Goal: Task Accomplishment & Management: Manage account settings

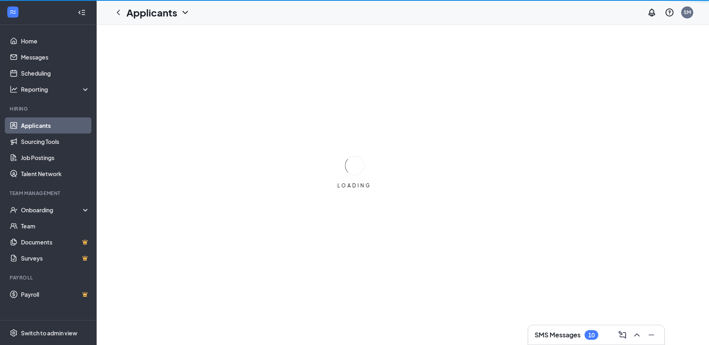
drag, startPoint x: 503, startPoint y: 363, endPoint x: 546, endPoint y: 139, distance: 227.9
click at [546, 139] on div "LOADING" at bounding box center [354, 172] width 709 height 345
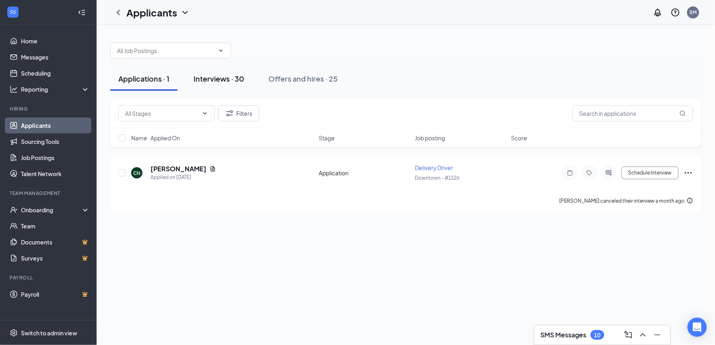
click at [223, 83] on div "Interviews · 30" at bounding box center [219, 79] width 51 height 10
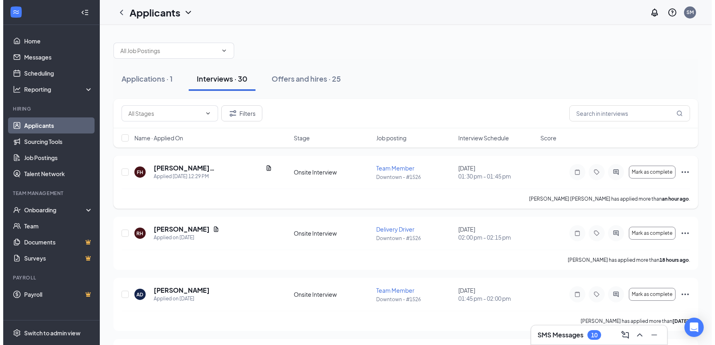
scroll to position [45, 0]
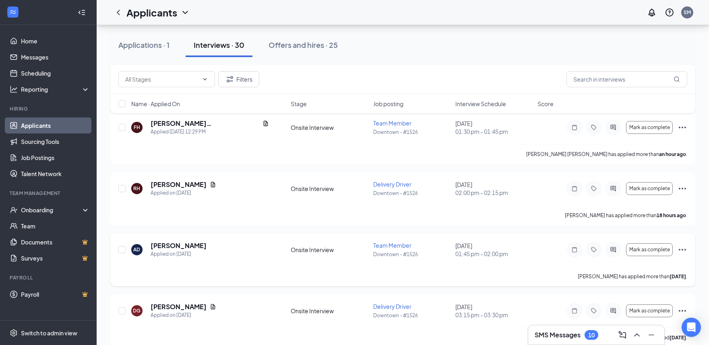
click at [592, 249] on icon "Tag" at bounding box center [594, 250] width 10 height 6
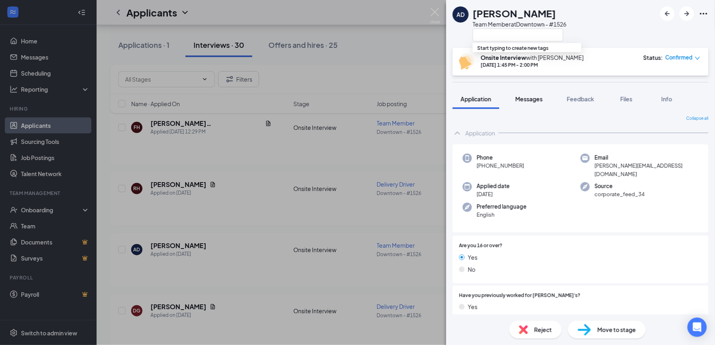
click at [523, 92] on button "Messages" at bounding box center [528, 99] width 43 height 20
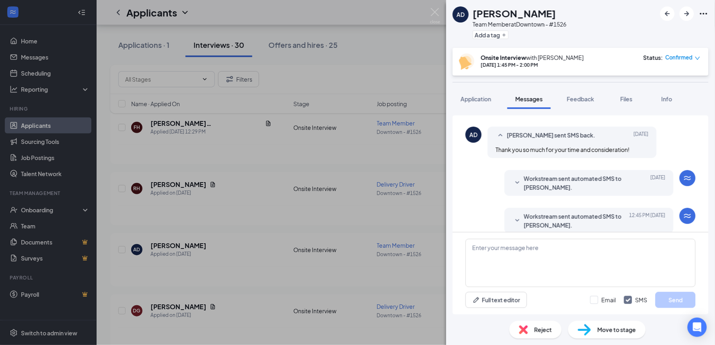
scroll to position [232, 0]
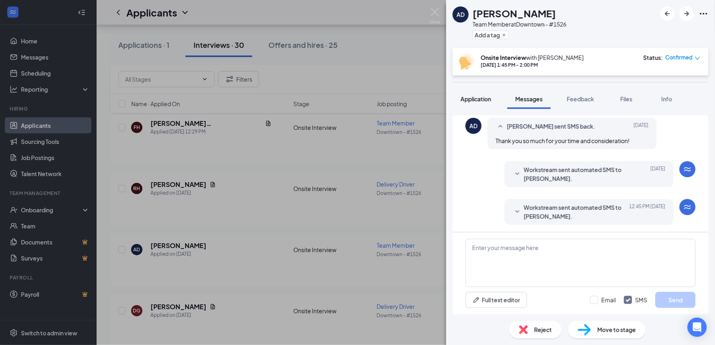
click at [489, 95] on span "Application" at bounding box center [476, 98] width 31 height 7
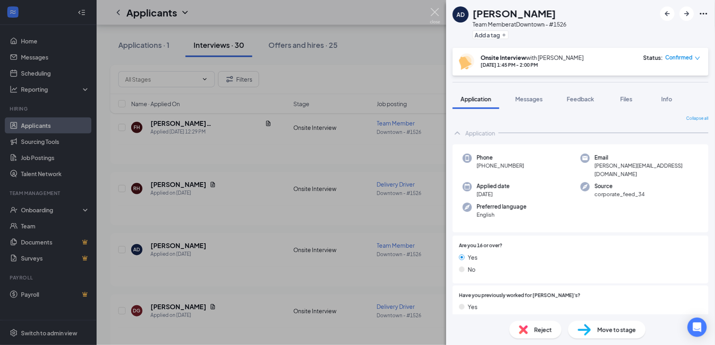
click at [435, 12] on img at bounding box center [435, 16] width 10 height 16
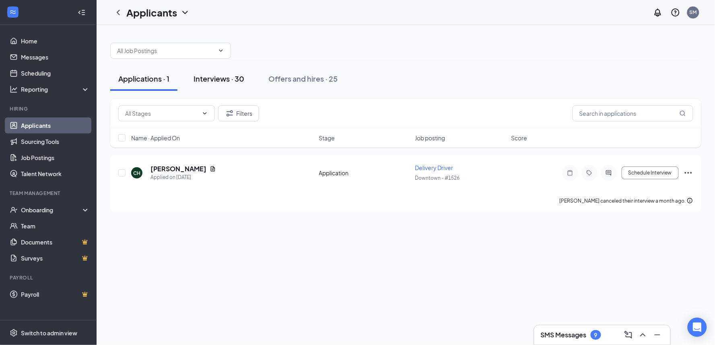
click at [213, 83] on div "Interviews · 30" at bounding box center [219, 79] width 51 height 10
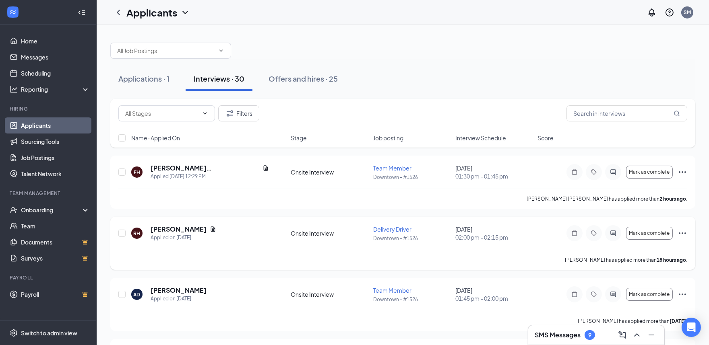
click at [589, 227] on div at bounding box center [593, 233] width 16 height 16
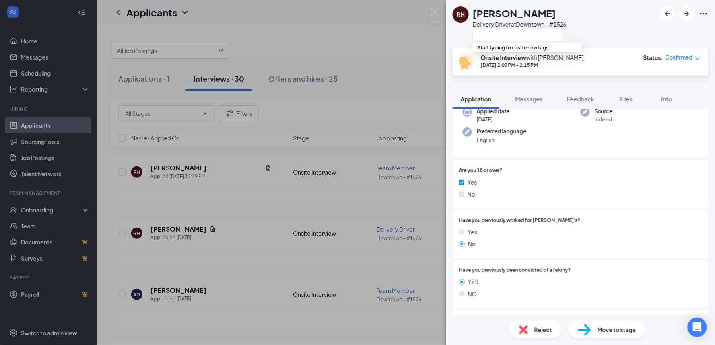
scroll to position [134, 0]
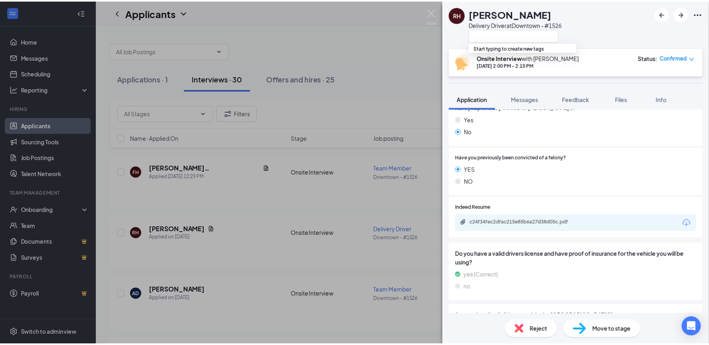
scroll to position [243, 0]
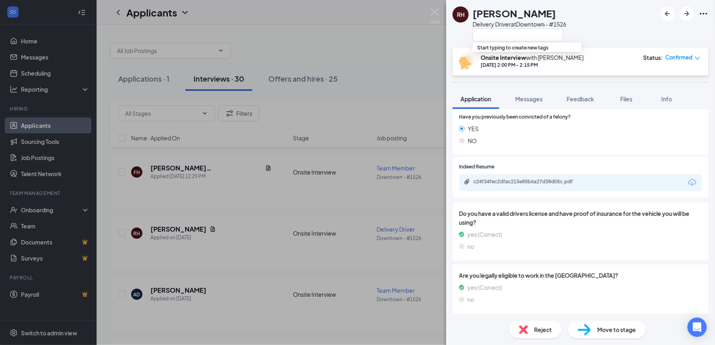
click at [405, 23] on div "RH Richard Hungerford Delivery Driver at Downtown - #1526 Onsite Interview with…" at bounding box center [357, 172] width 715 height 345
